Goal: Use online tool/utility

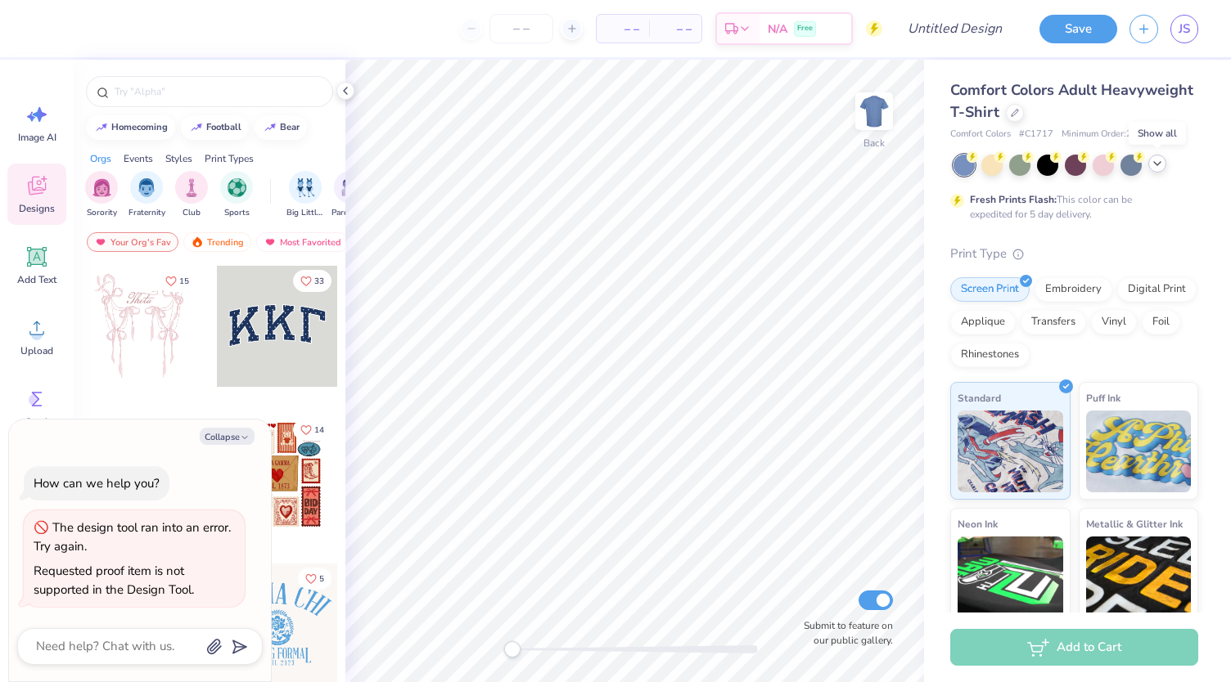
click at [1155, 166] on icon at bounding box center [1156, 163] width 13 height 13
type textarea "x"
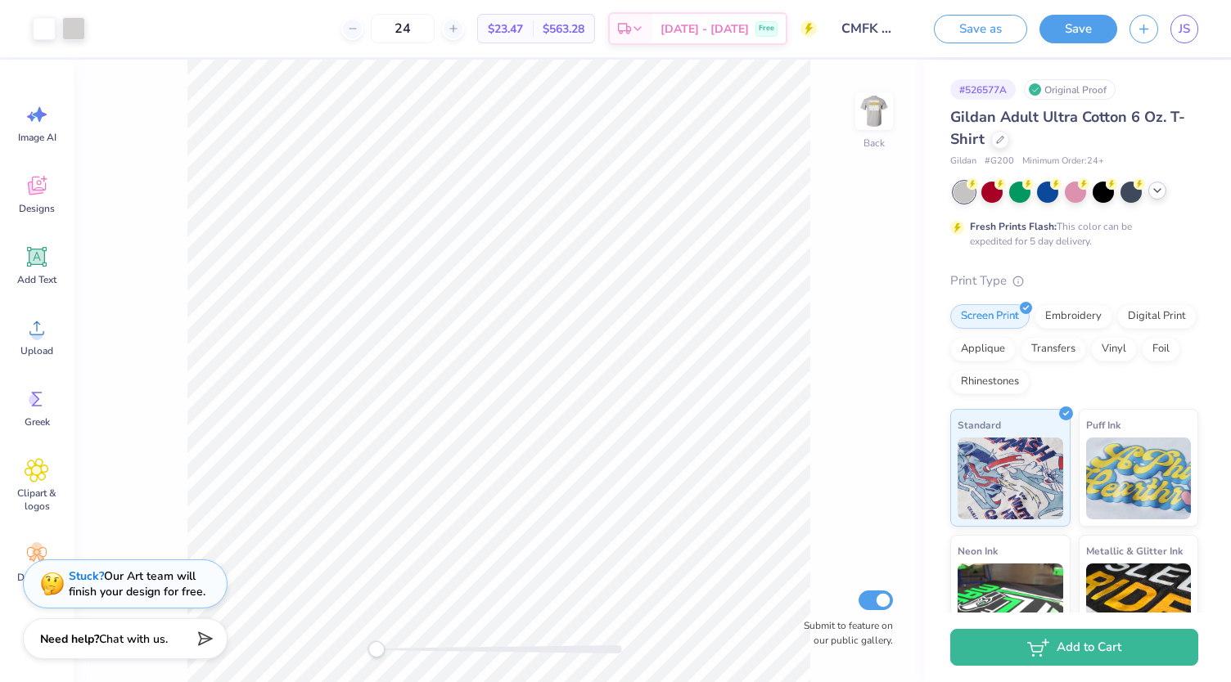
click at [1157, 192] on icon at bounding box center [1156, 190] width 13 height 13
